Goal: Task Accomplishment & Management: Manage account settings

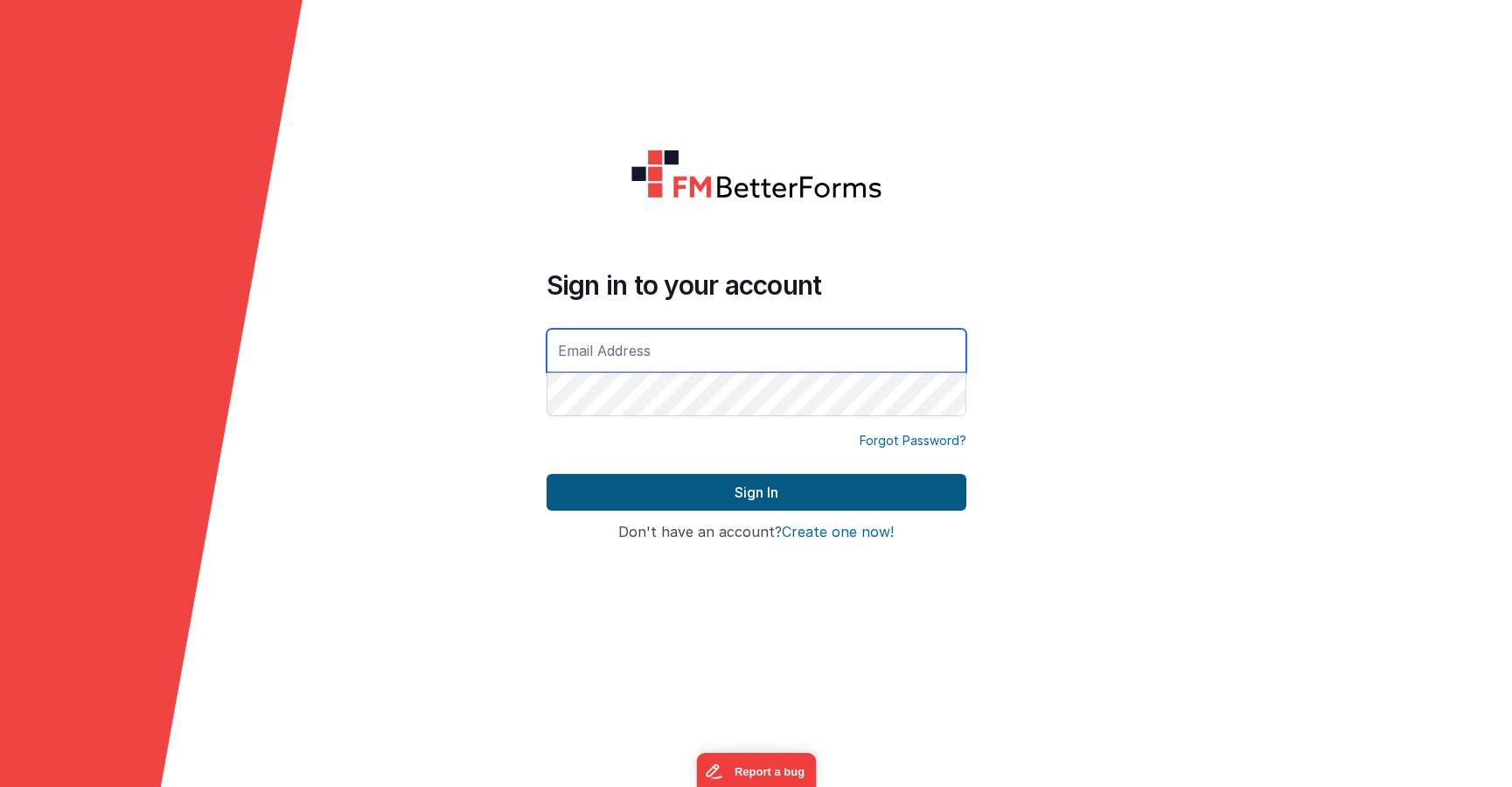
type input "[PERSON_NAME][EMAIL_ADDRESS][PERSON_NAME][DOMAIN_NAME]"
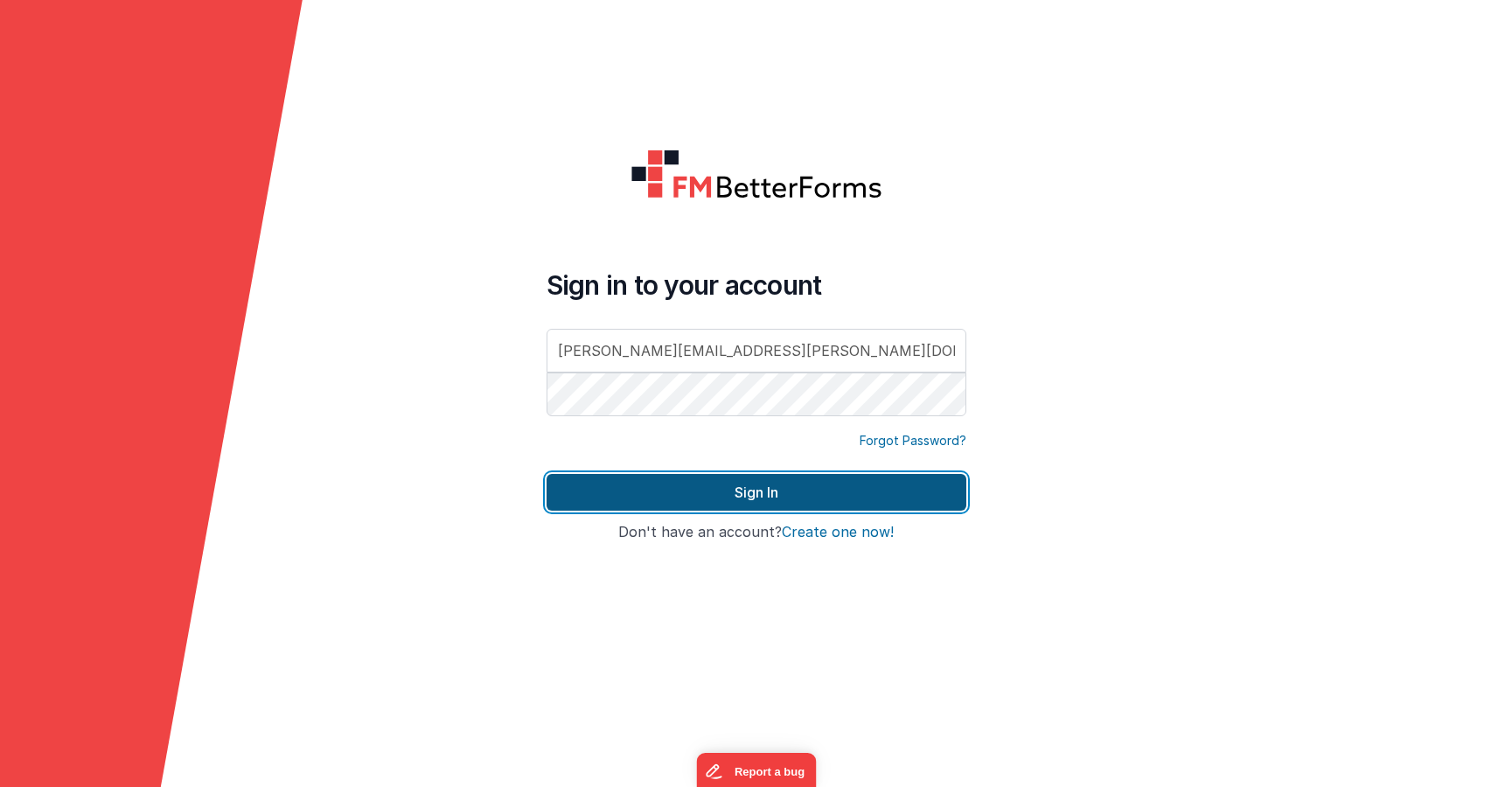
click at [772, 495] on button "Sign In" at bounding box center [756, 493] width 420 height 37
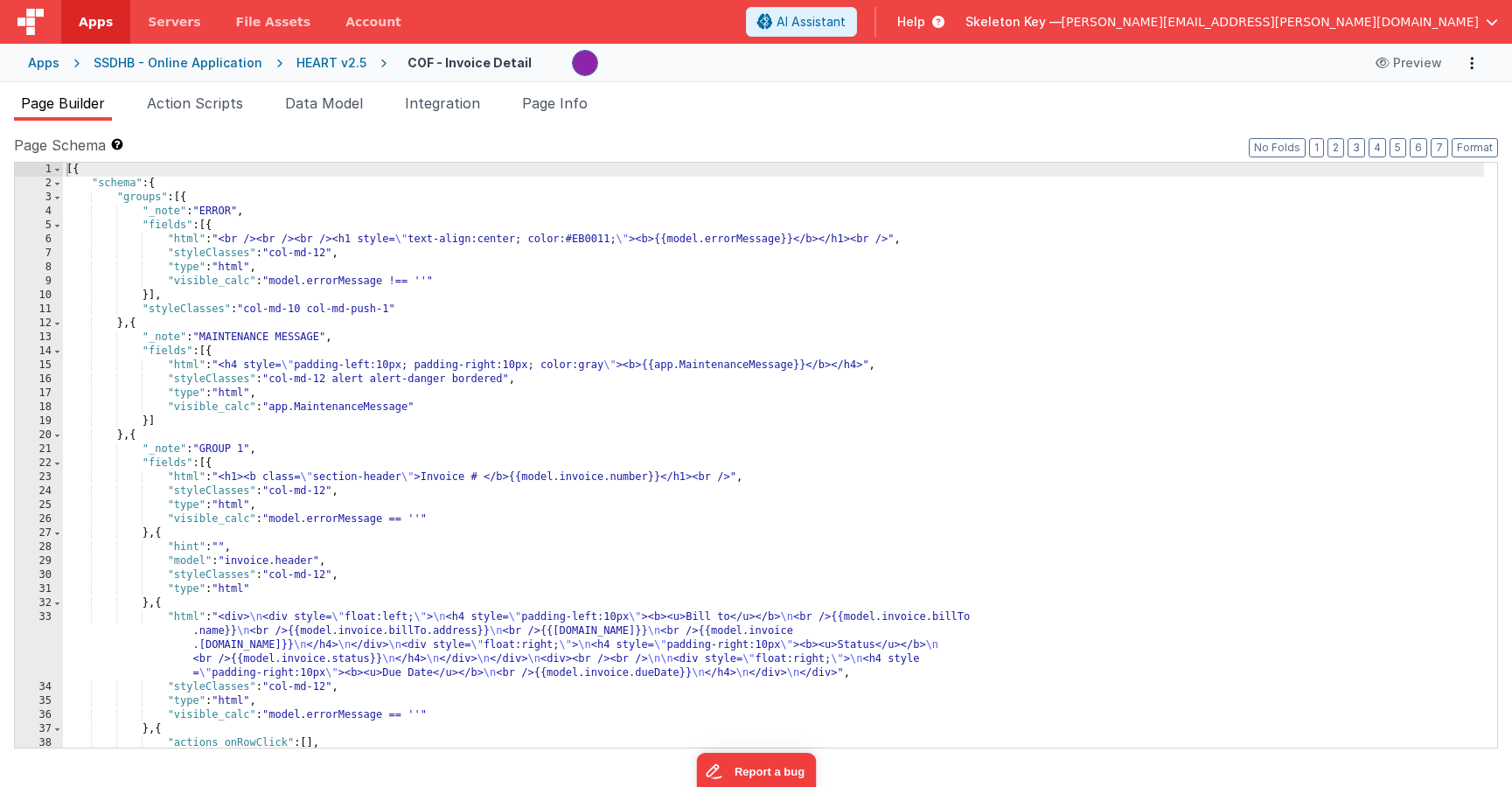
click at [1327, 19] on span "[PERSON_NAME][EMAIL_ADDRESS][PERSON_NAME][DOMAIN_NAME]" at bounding box center [1270, 21] width 417 height 18
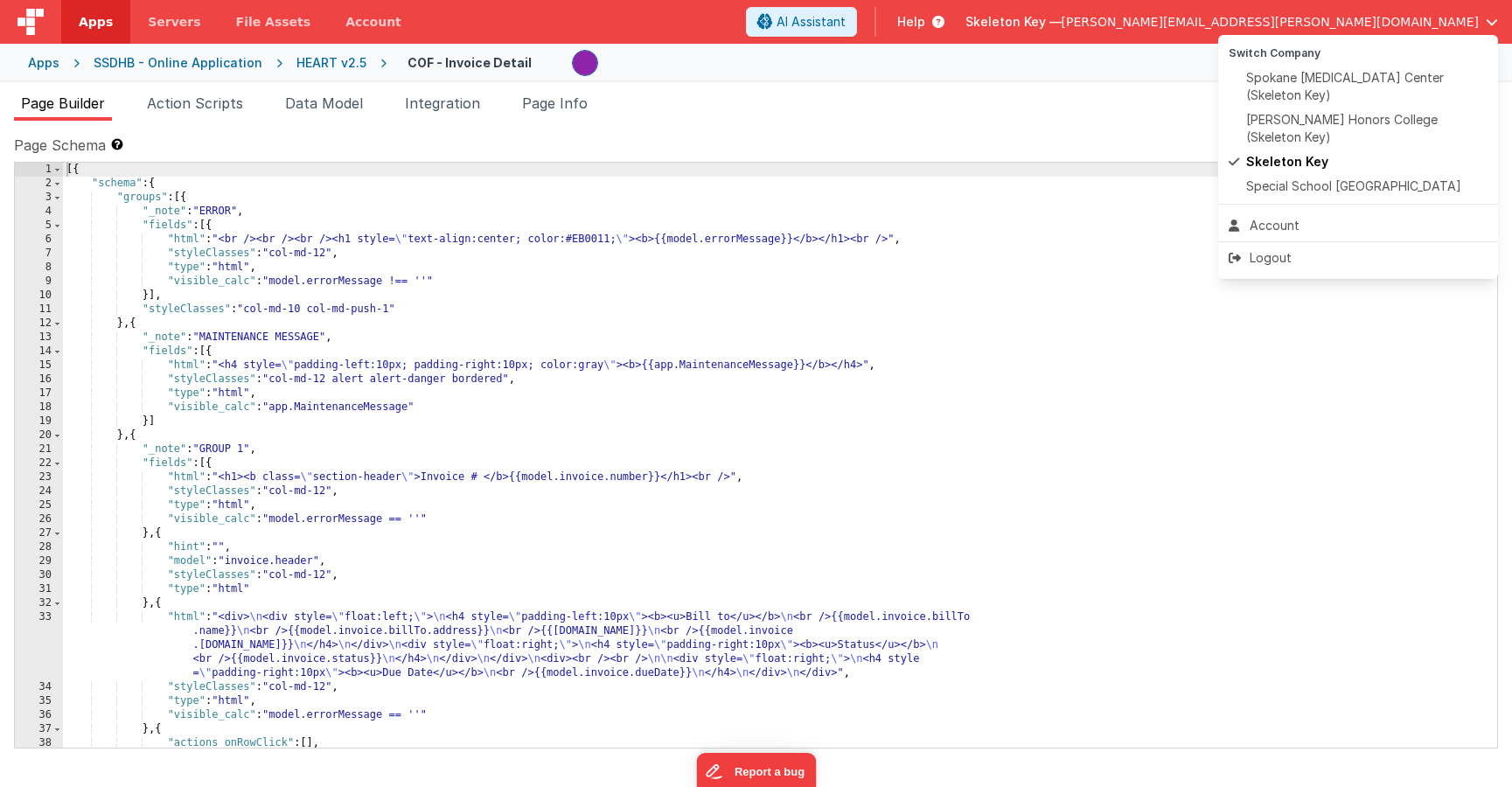
click at [25, 60] on button at bounding box center [756, 393] width 1512 height 787
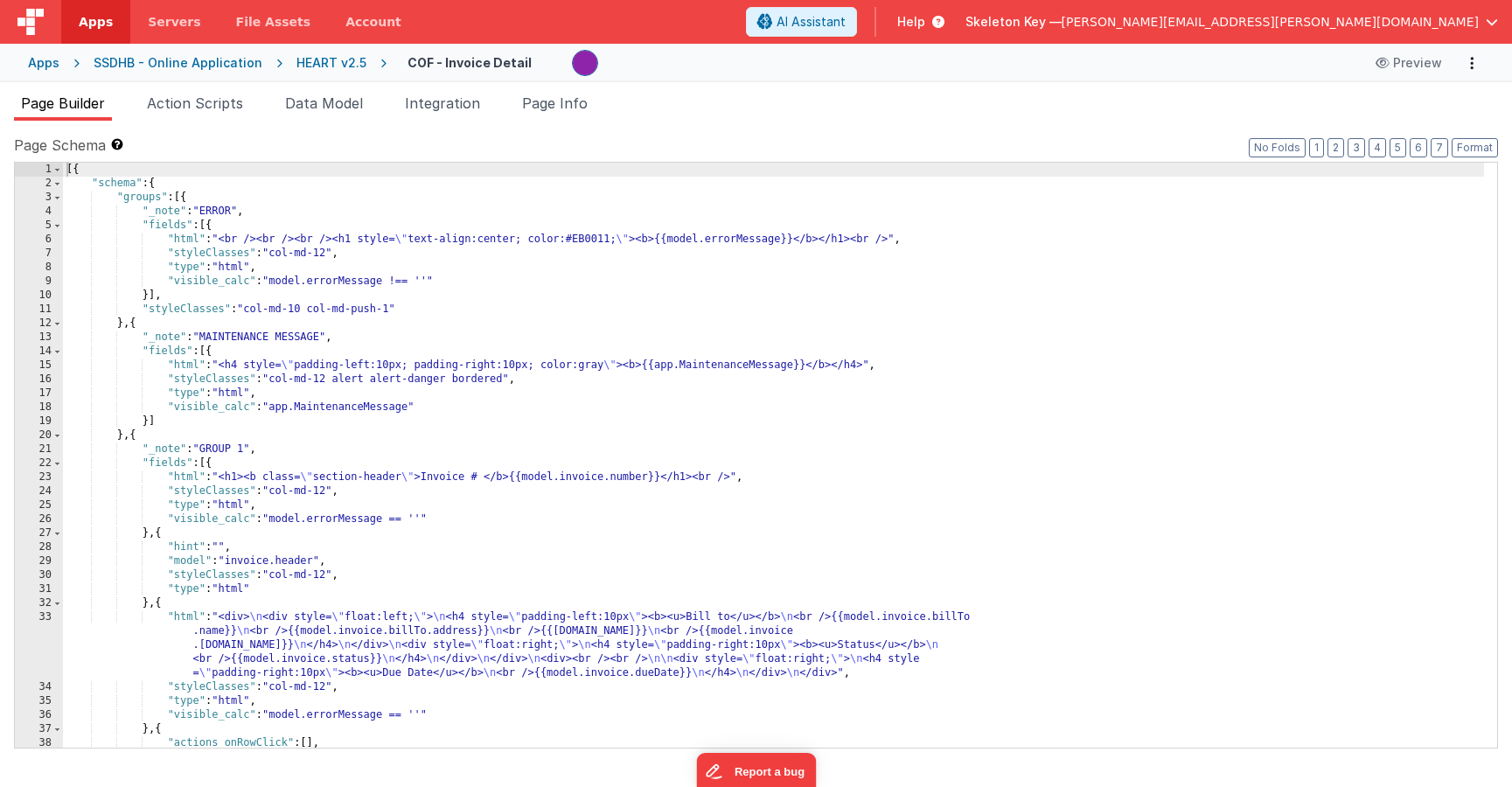
click at [34, 66] on div "Apps" at bounding box center [43, 63] width 31 height 18
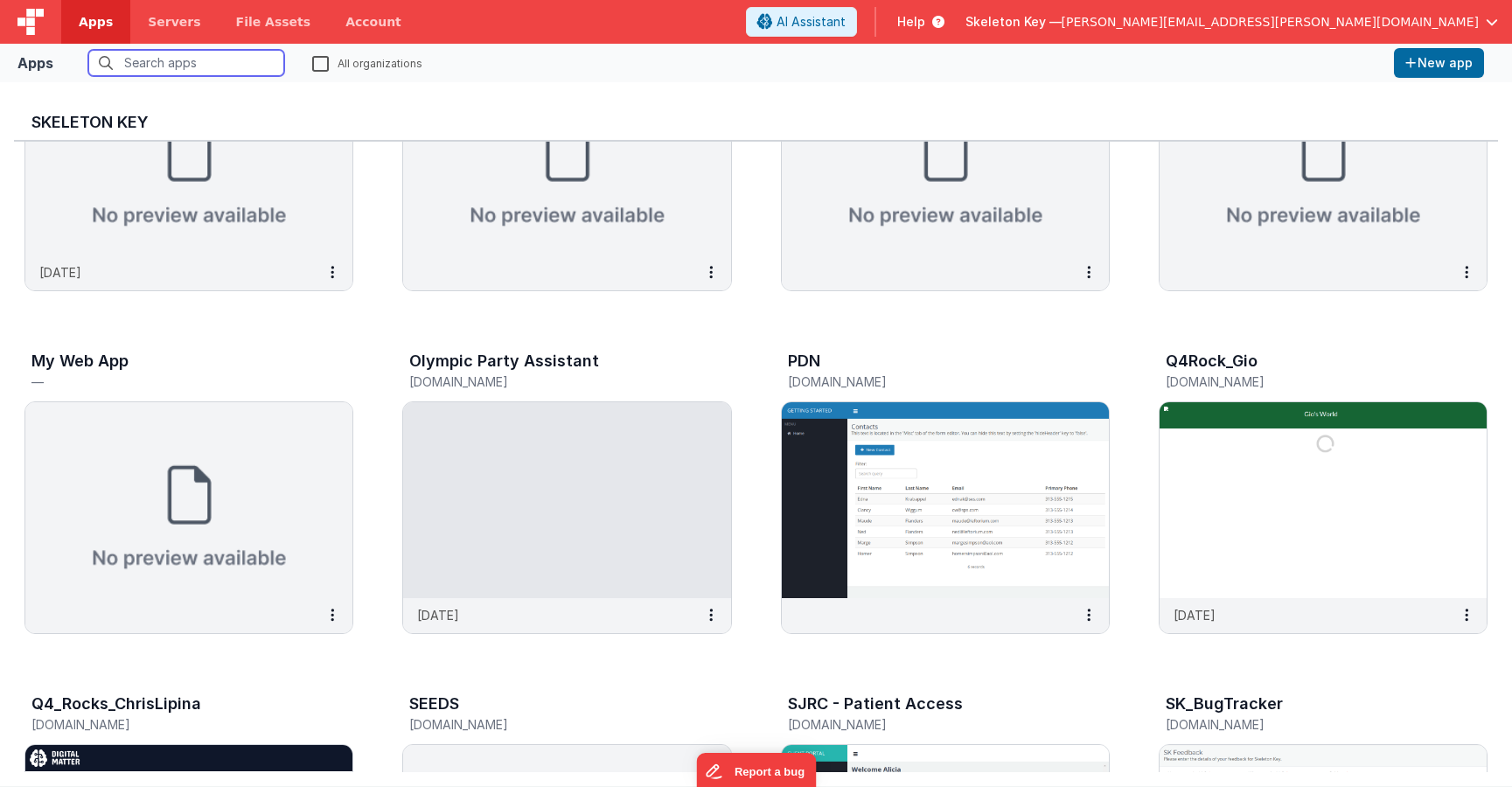
scroll to position [1779, 0]
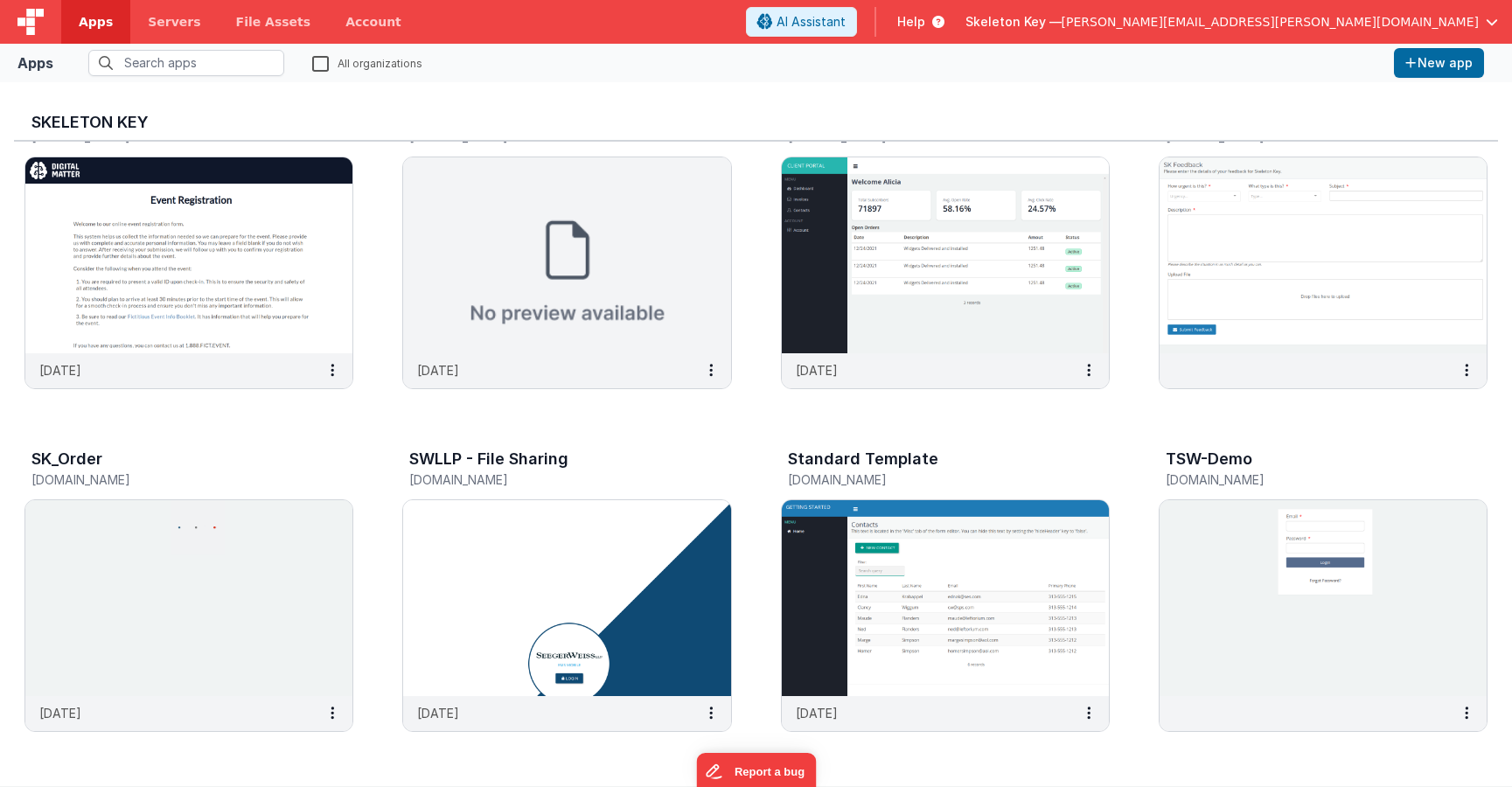
click at [1491, 23] on span "button" at bounding box center [1492, 21] width 12 height 12
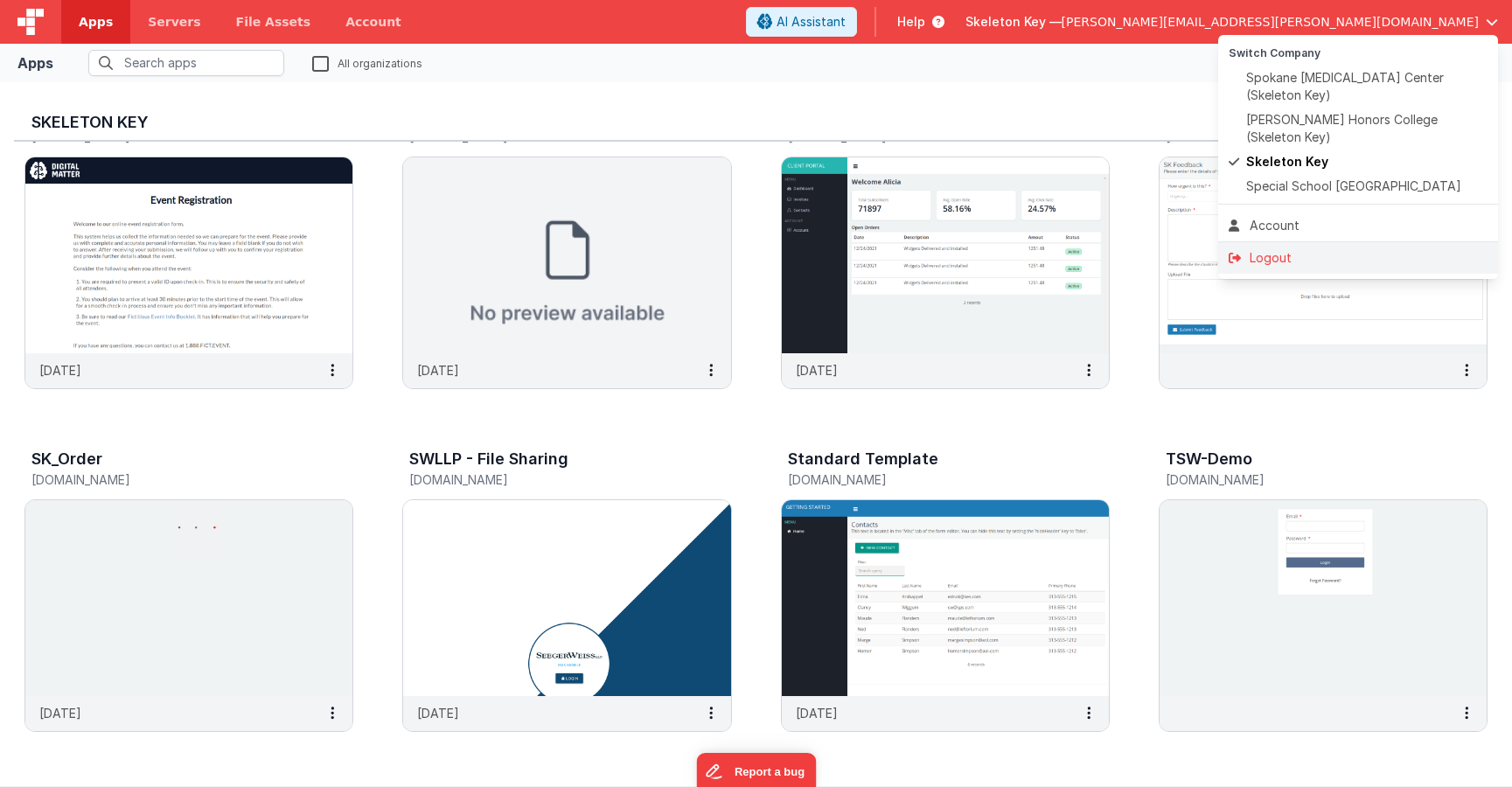
click at [1288, 251] on div "Logout" at bounding box center [1358, 258] width 259 height 18
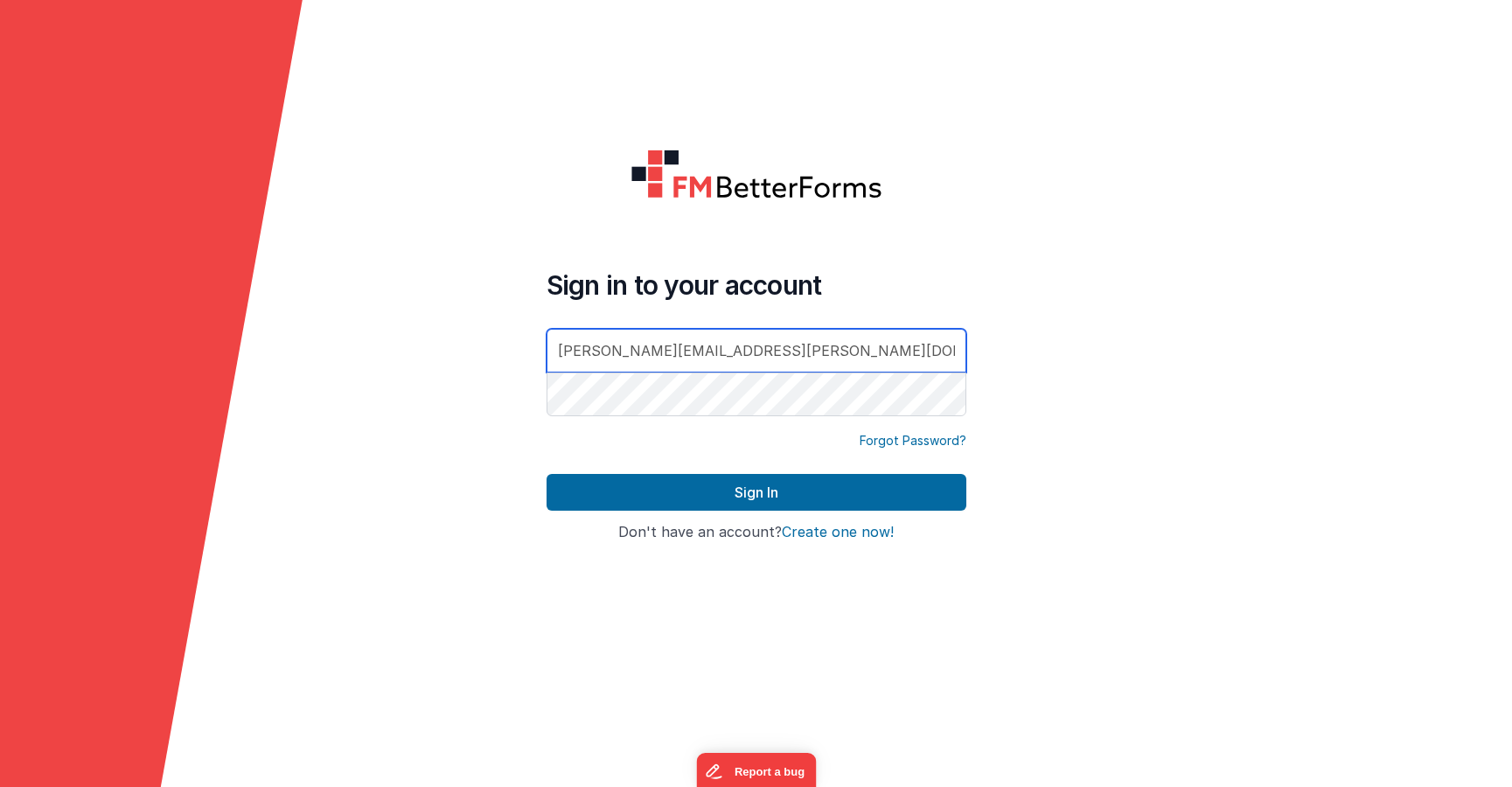
click at [880, 355] on input "[PERSON_NAME][EMAIL_ADDRESS][PERSON_NAME][DOMAIN_NAME]" at bounding box center [756, 350] width 420 height 43
type input "[PERSON_NAME][EMAIL_ADDRESS][PERSON_NAME][DOMAIN_NAME]"
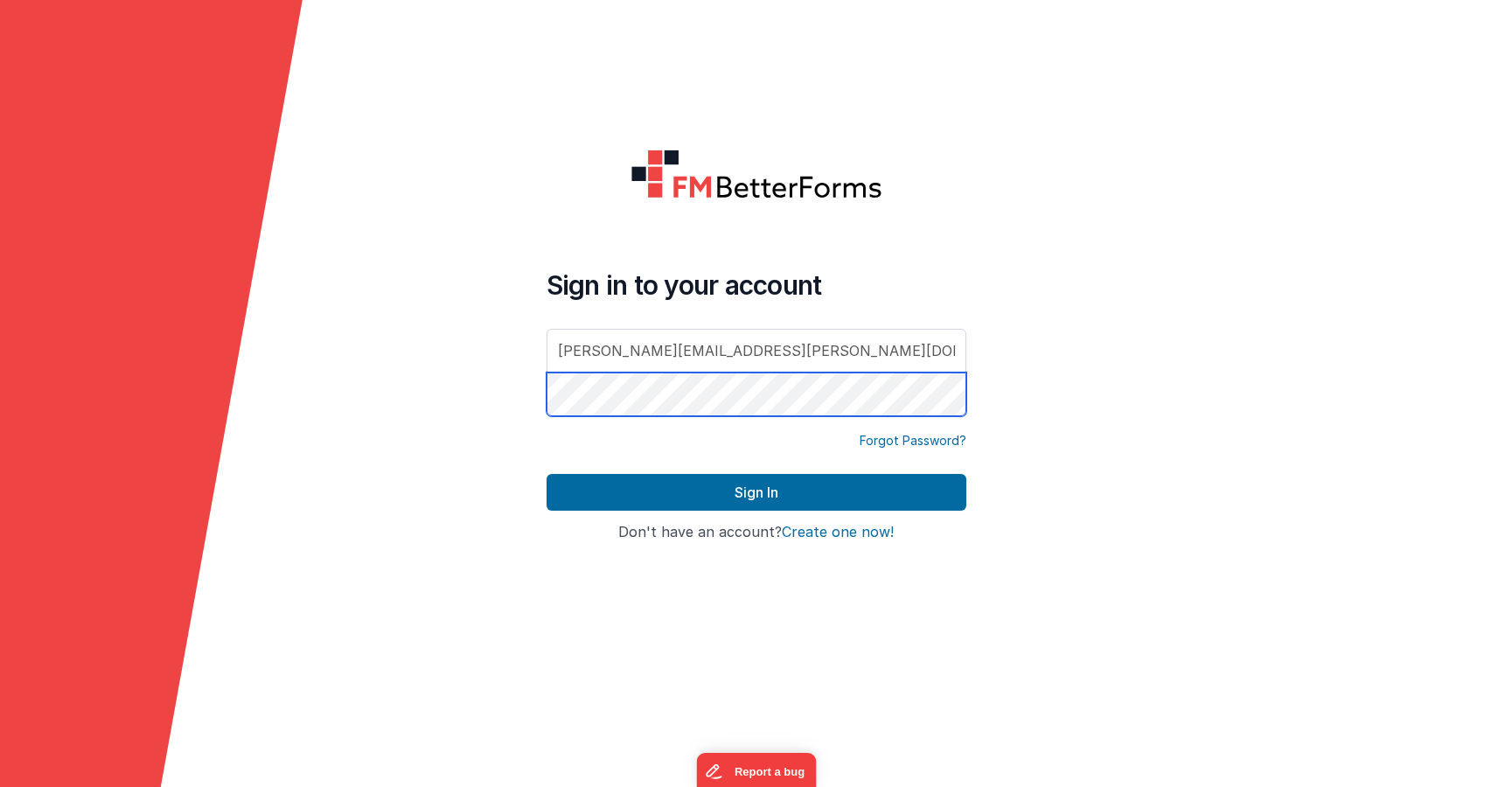
click at [547, 474] on button "Sign In" at bounding box center [756, 493] width 420 height 37
